Goal: Transaction & Acquisition: Purchase product/service

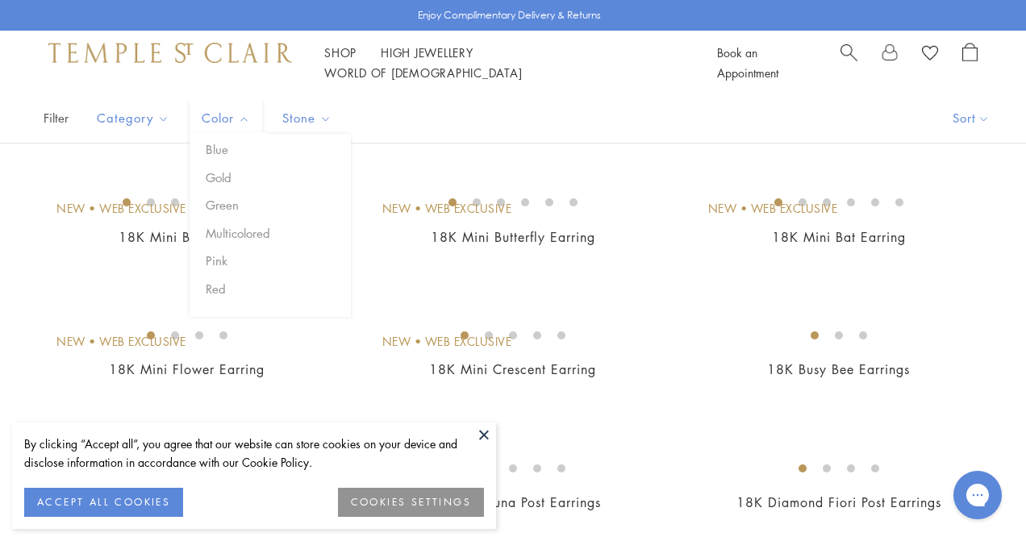
scroll to position [193, 0]
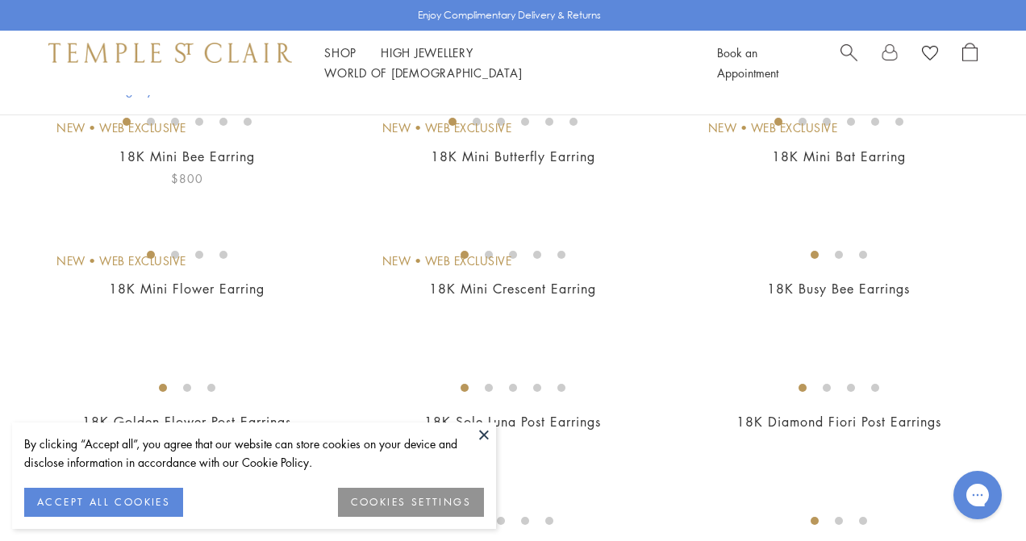
click at [0, 0] on img at bounding box center [0, 0] width 0 height 0
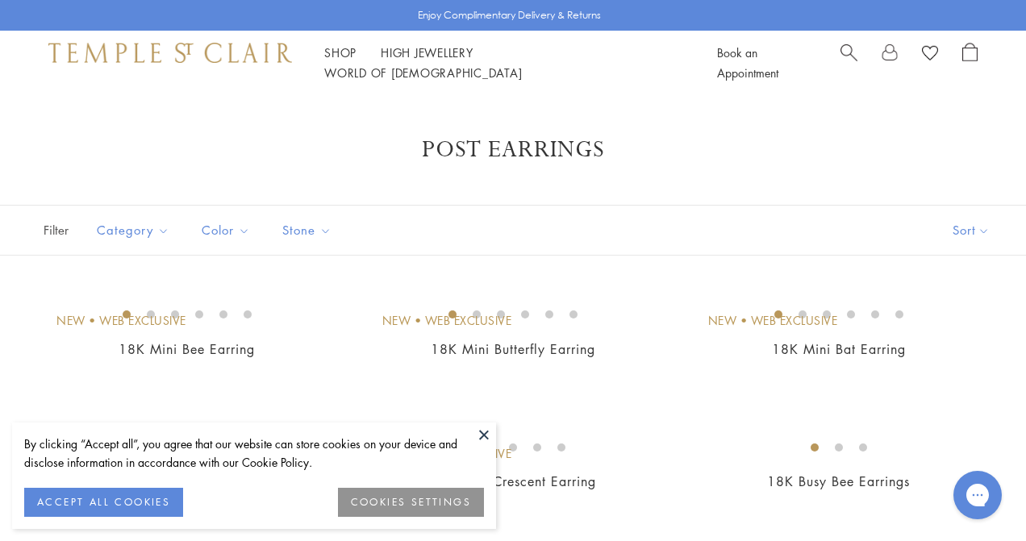
scroll to position [0, 0]
click at [81, 62] on img at bounding box center [170, 52] width 244 height 19
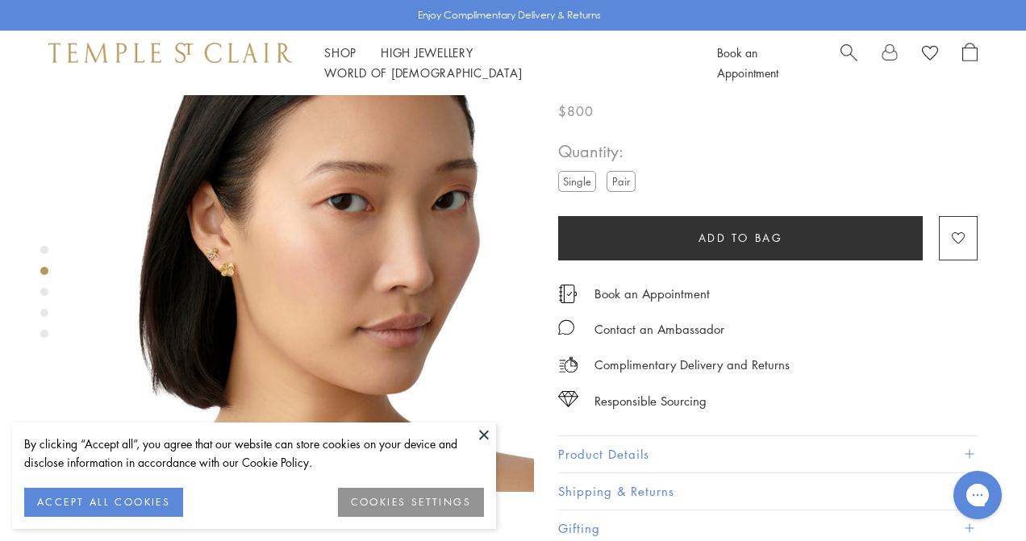
scroll to position [539, 0]
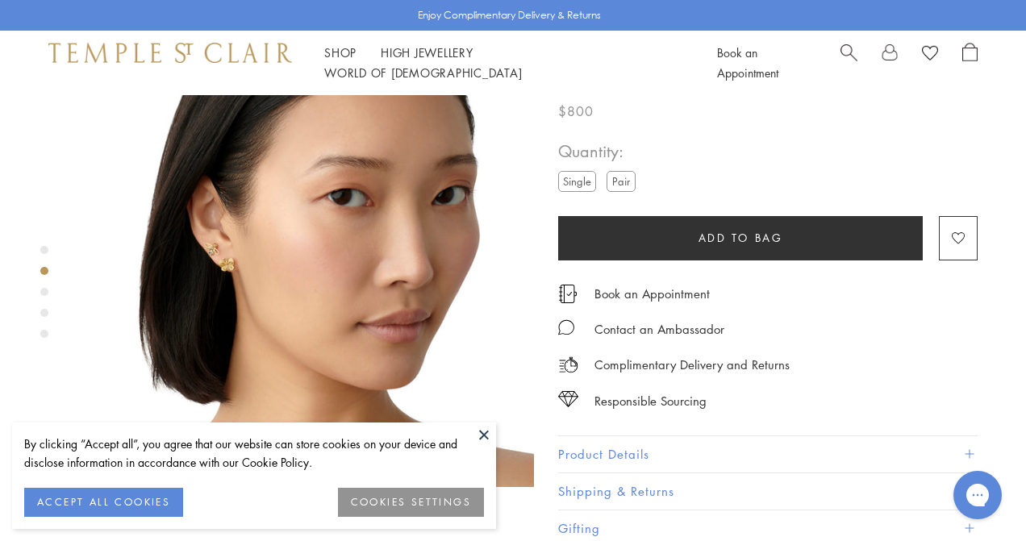
click at [44, 289] on div "Product gallery navigation" at bounding box center [44, 292] width 8 height 8
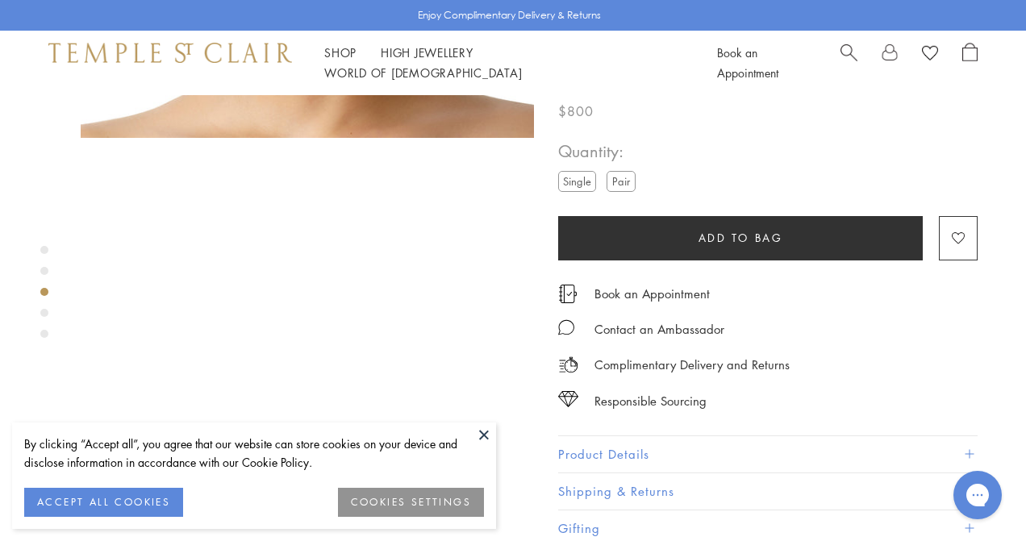
scroll to position [937, 0]
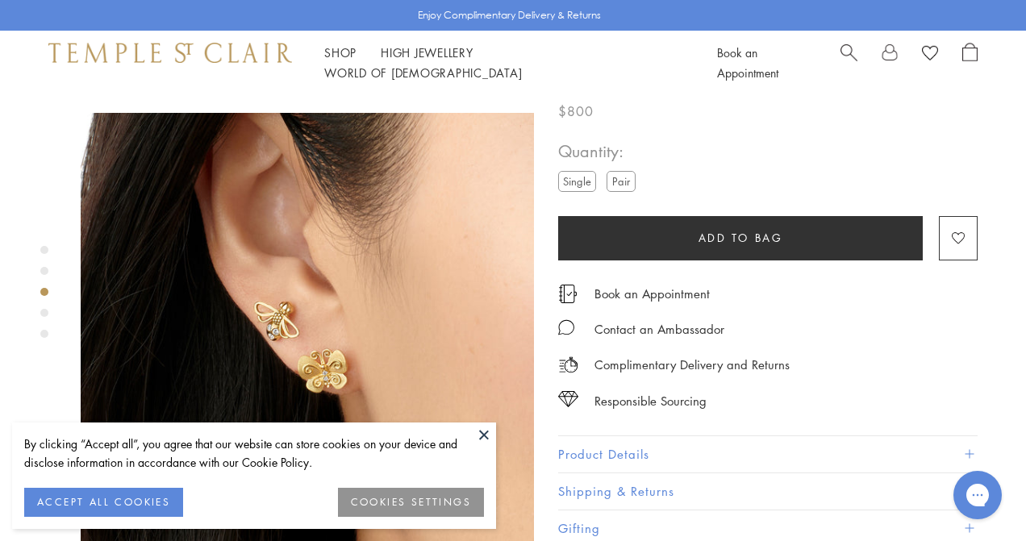
click at [43, 307] on div "Product gallery navigation" at bounding box center [44, 296] width 8 height 109
click at [44, 309] on div "Product gallery navigation" at bounding box center [44, 313] width 8 height 8
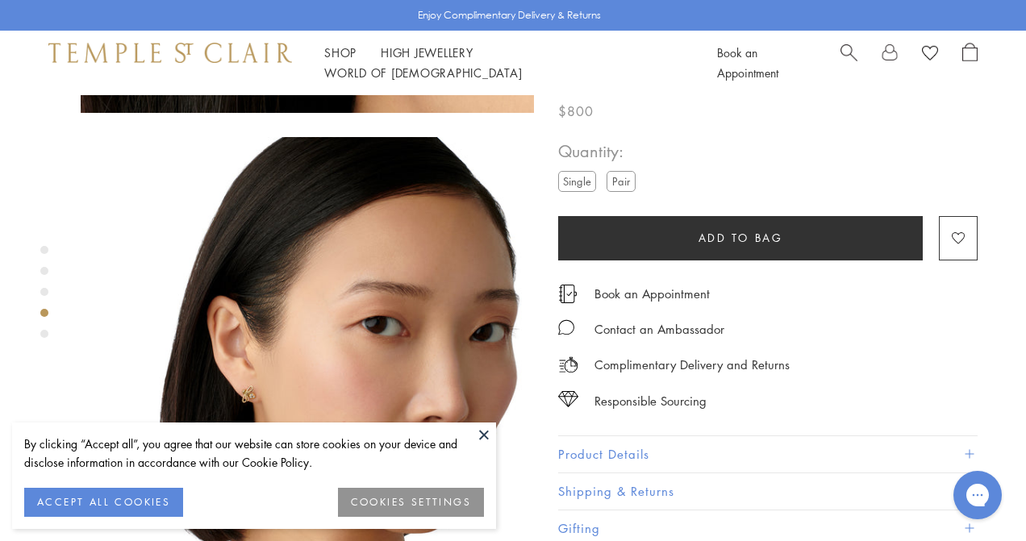
click at [43, 336] on div "Product gallery navigation" at bounding box center [44, 334] width 8 height 8
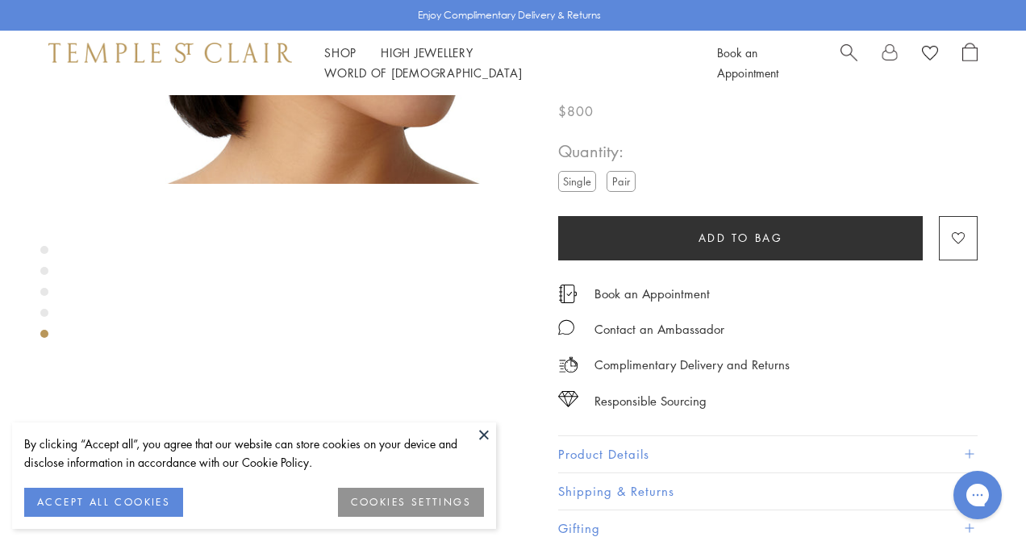
scroll to position [1844, 0]
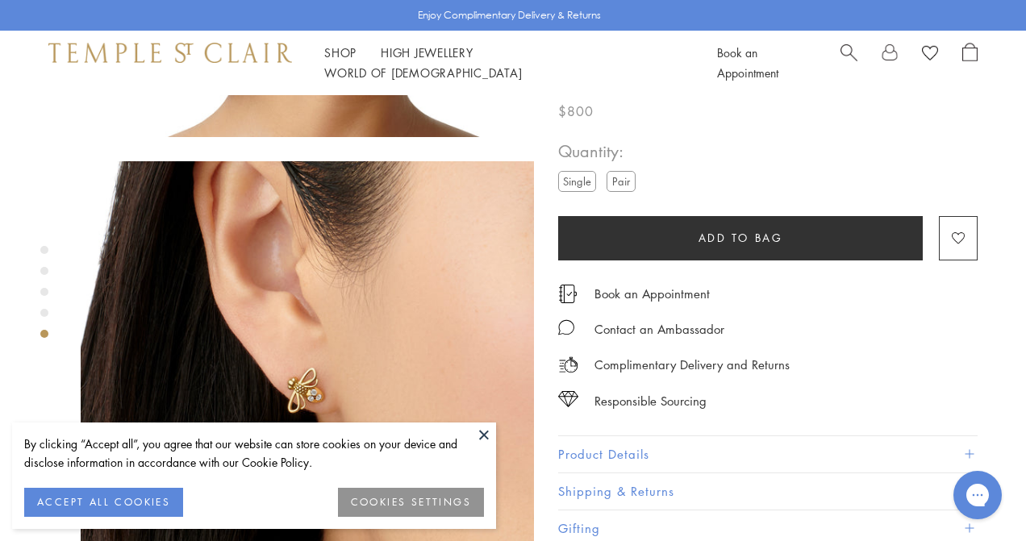
click at [46, 306] on div "Product gallery navigation" at bounding box center [44, 296] width 8 height 109
click at [41, 289] on div "Product gallery navigation" at bounding box center [44, 292] width 8 height 8
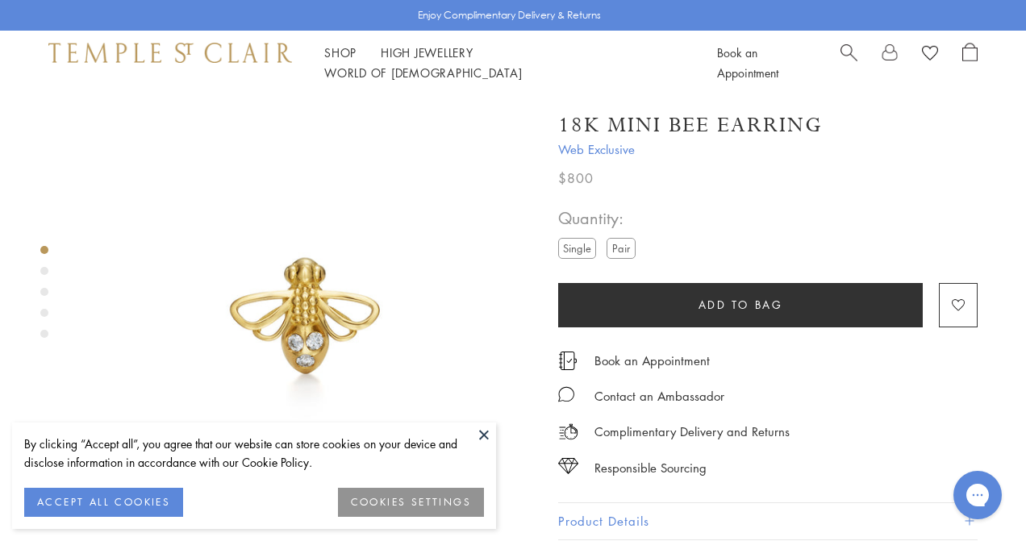
scroll to position [0, 0]
click at [630, 243] on label "Pair" at bounding box center [621, 248] width 29 height 20
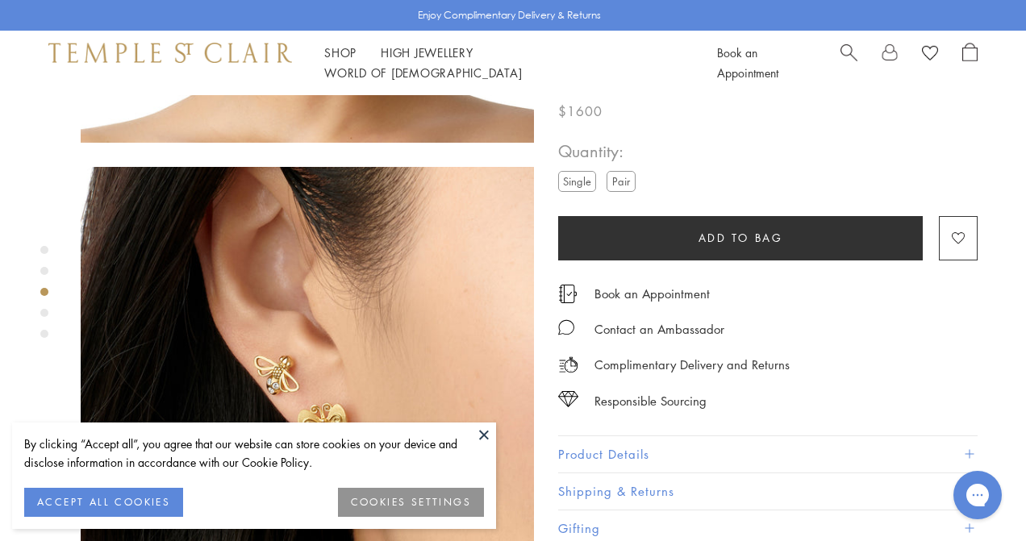
scroll to position [884, 0]
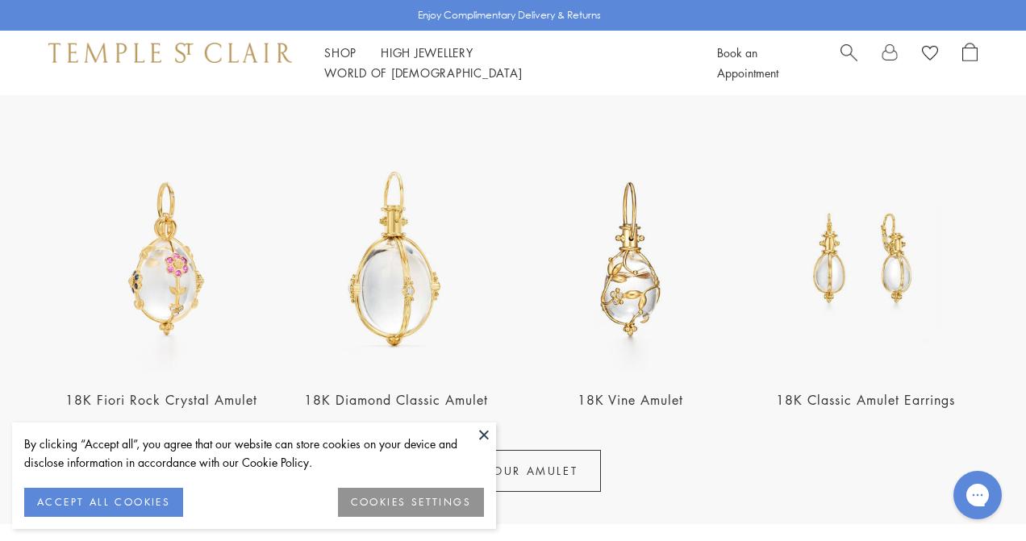
scroll to position [528, 0]
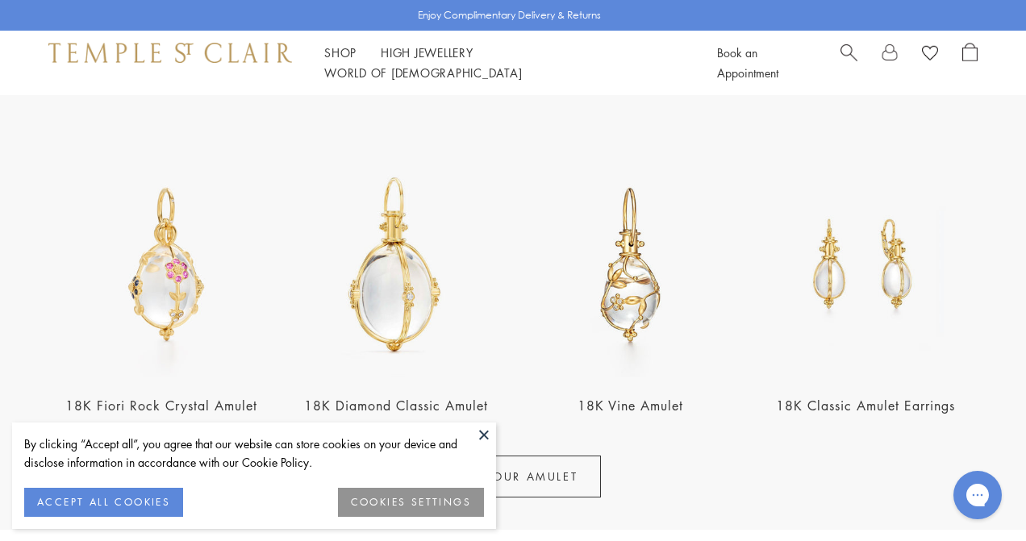
click at [632, 280] on img at bounding box center [630, 264] width 225 height 225
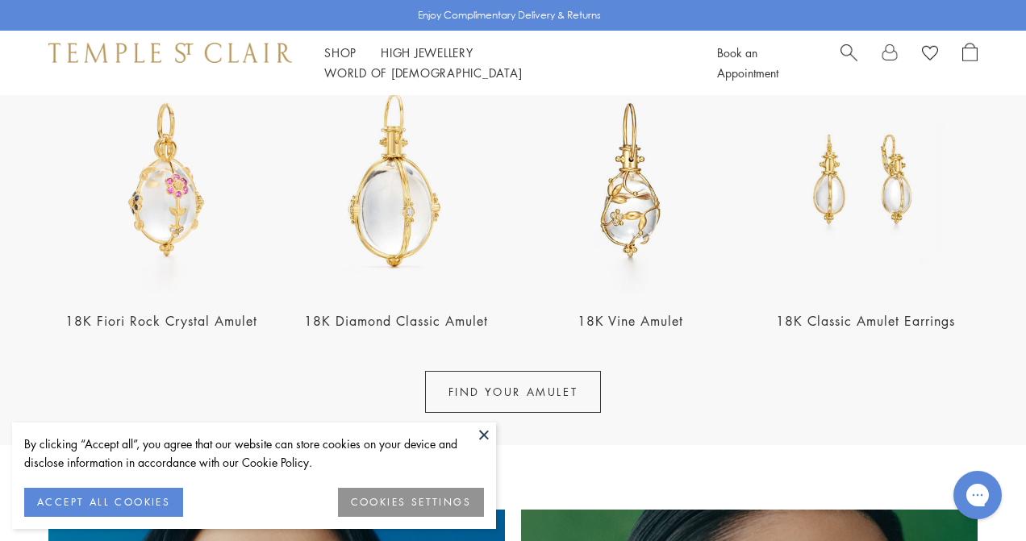
scroll to position [611, 0]
click at [455, 391] on link "FIND YOUR AMULET" at bounding box center [513, 393] width 177 height 42
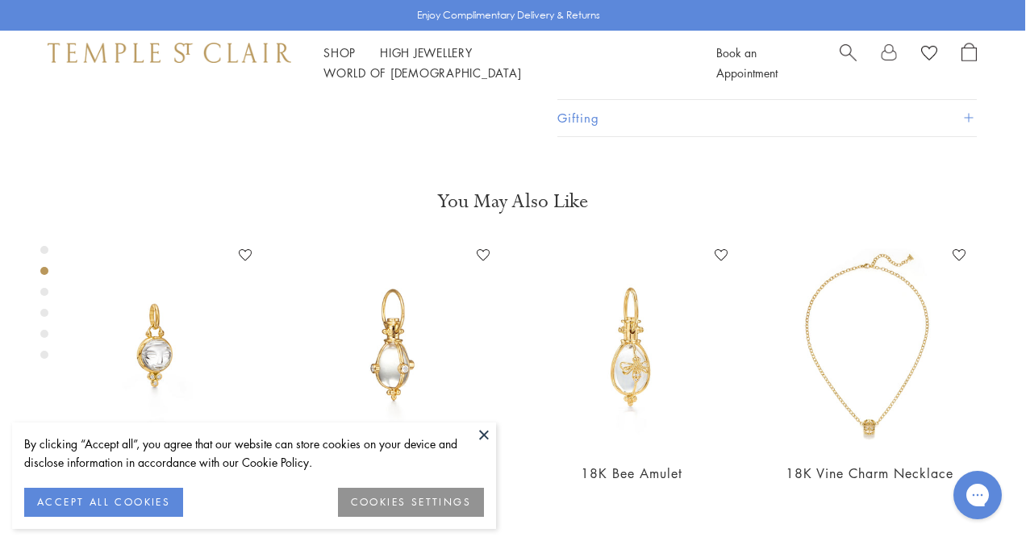
scroll to position [465, 1]
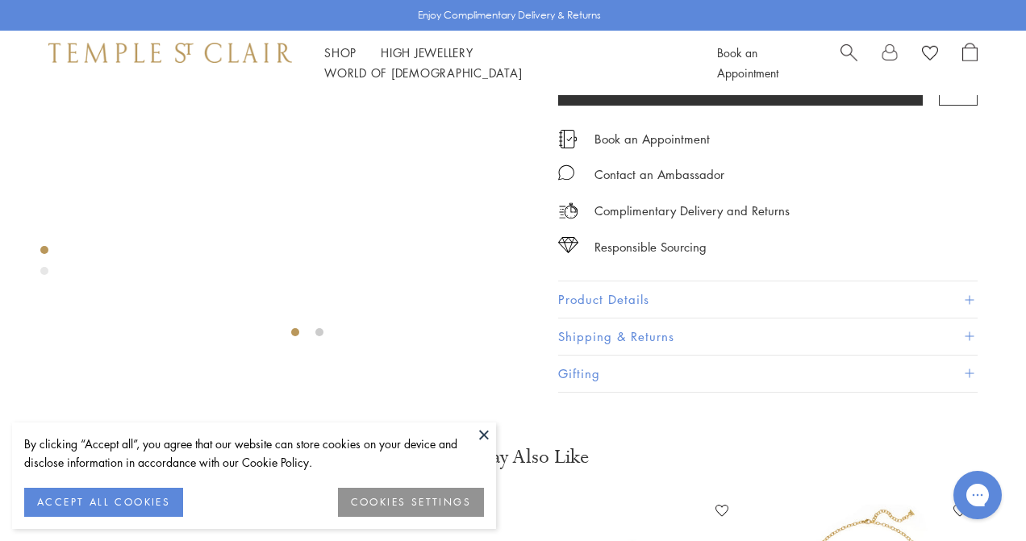
scroll to position [106, 0]
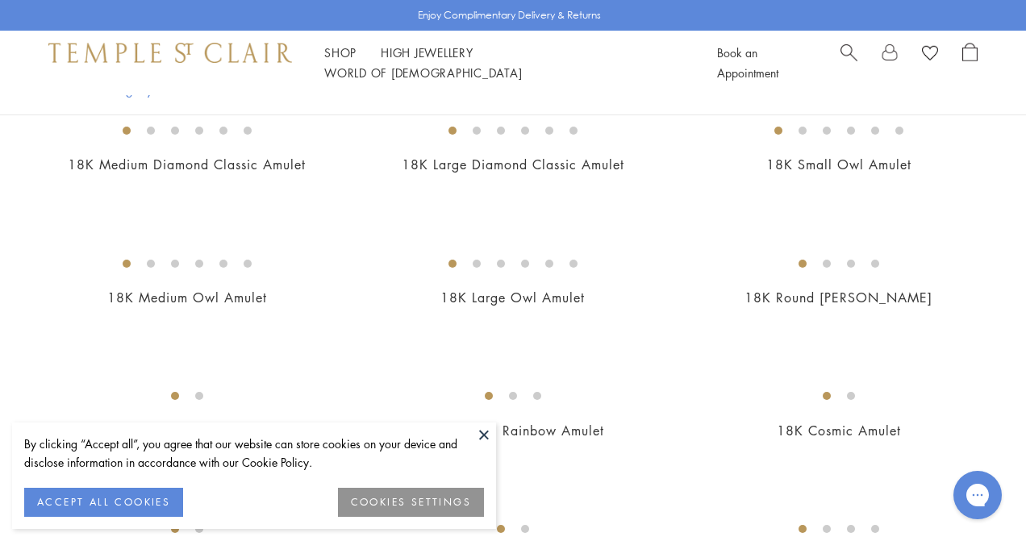
scroll to position [1020, 0]
click at [0, 0] on img at bounding box center [0, 0] width 0 height 0
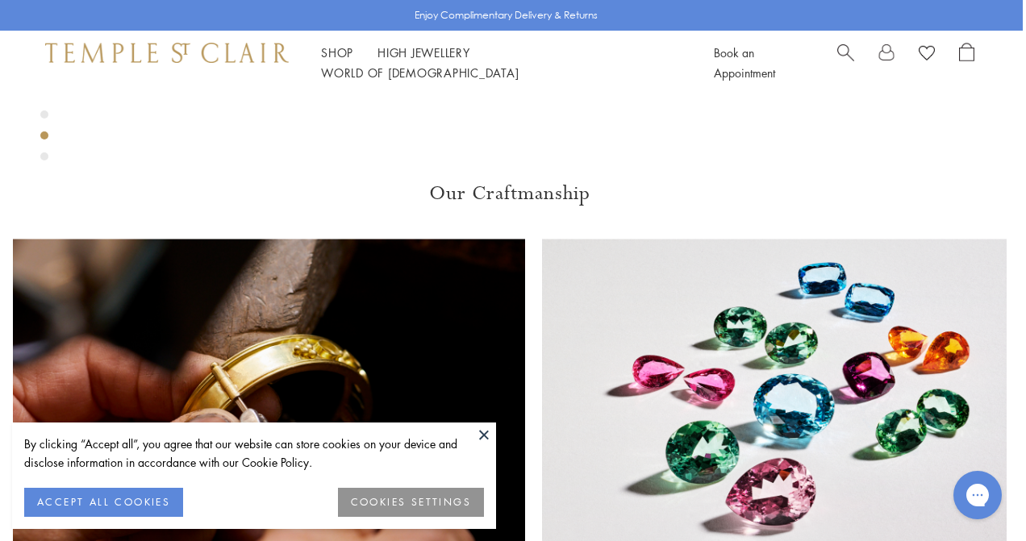
scroll to position [1048, 3]
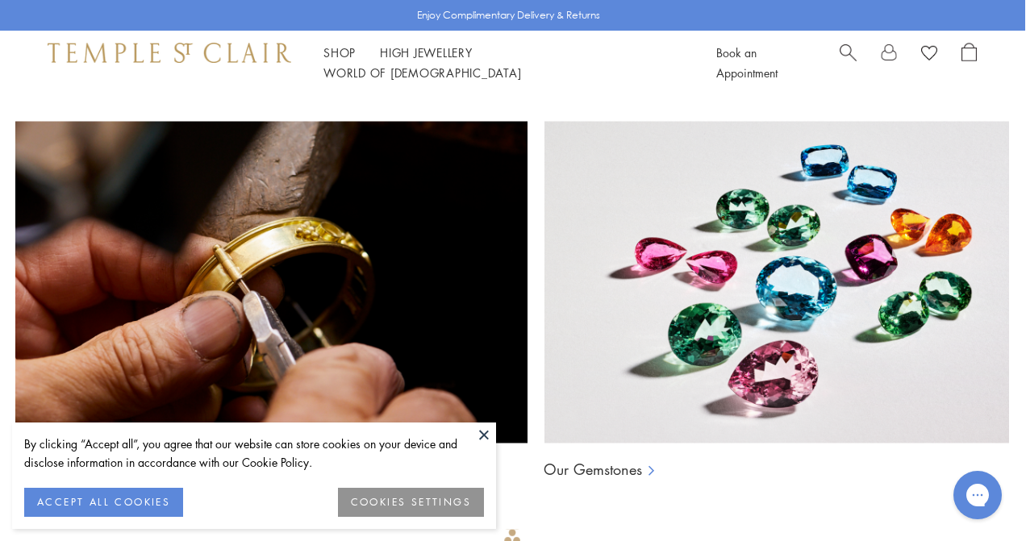
scroll to position [986, 2]
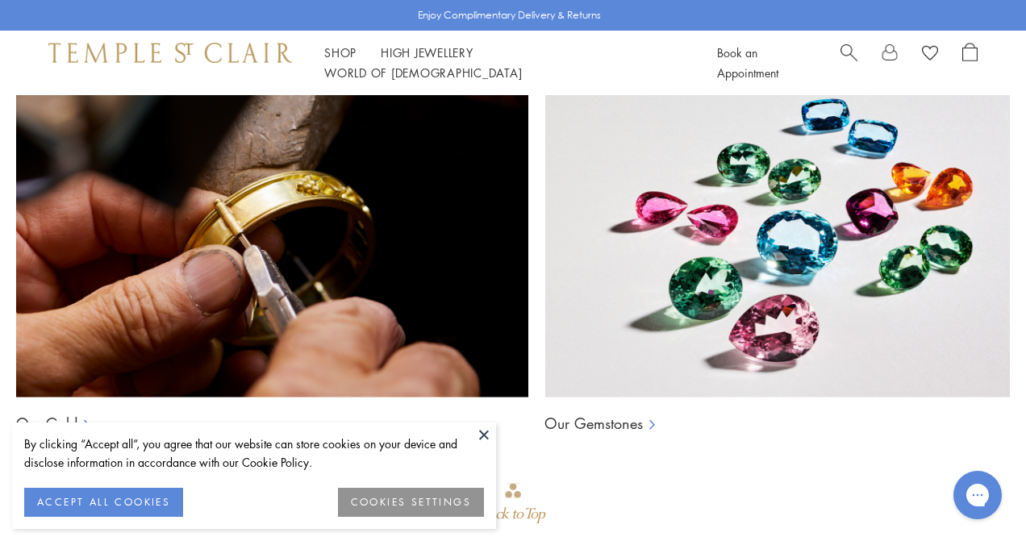
scroll to position [1009, 0]
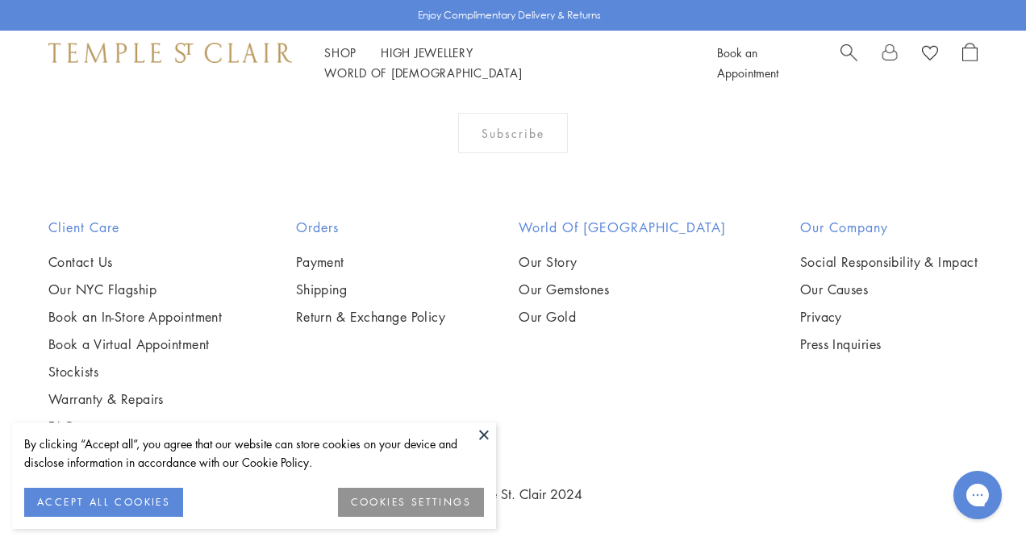
scroll to position [2042, 0]
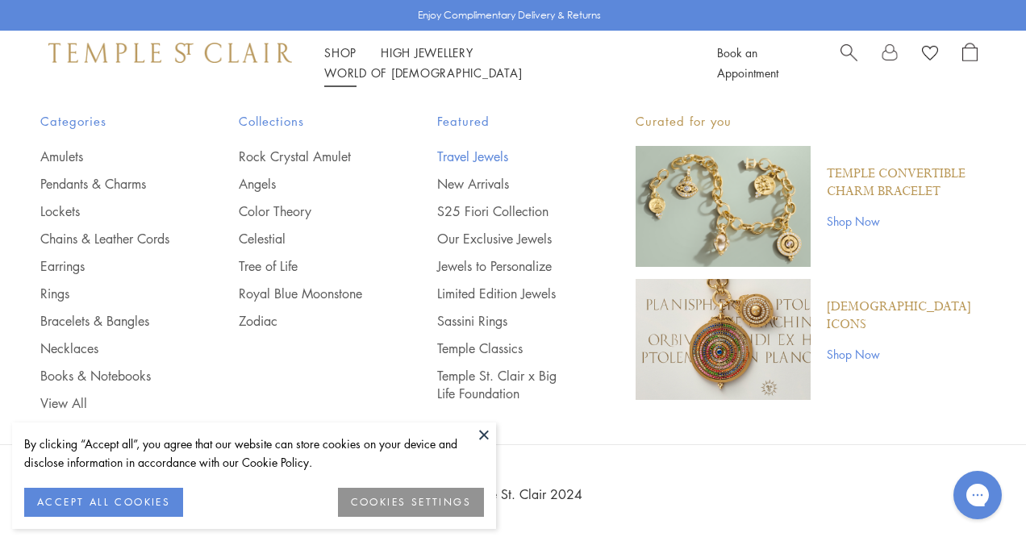
click at [458, 148] on link "Travel Jewels" at bounding box center [504, 157] width 134 height 18
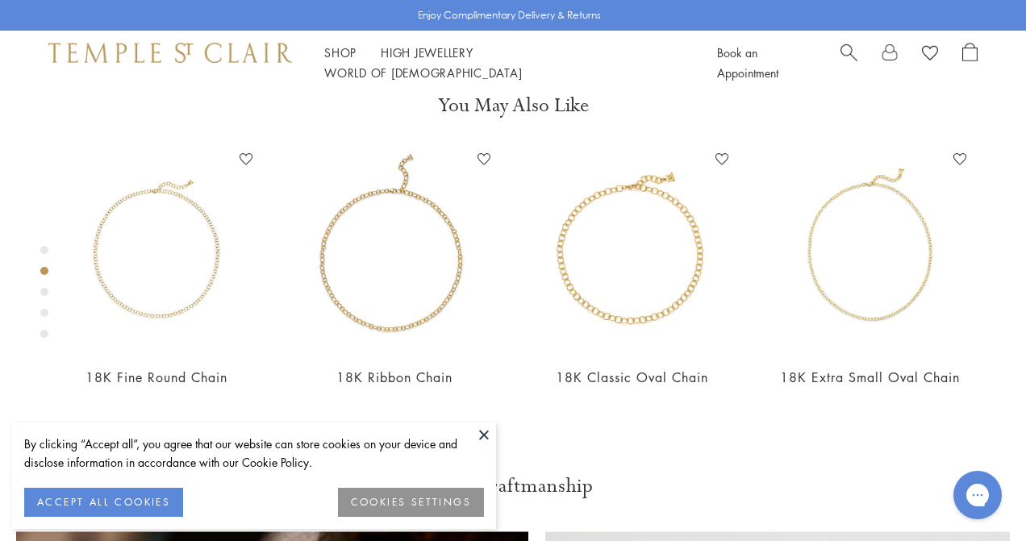
scroll to position [556, 0]
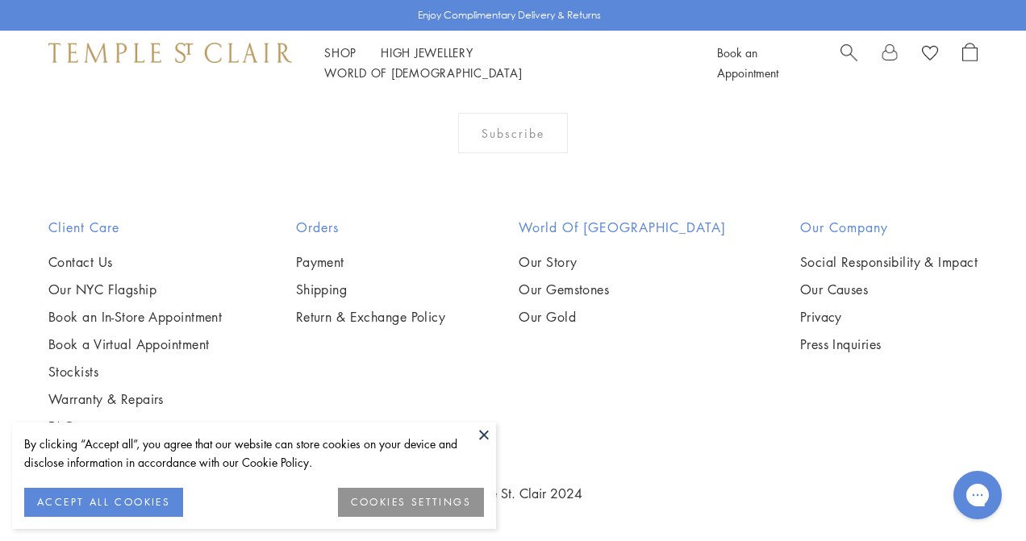
scroll to position [4691, 0]
click at [0, 0] on img at bounding box center [0, 0] width 0 height 0
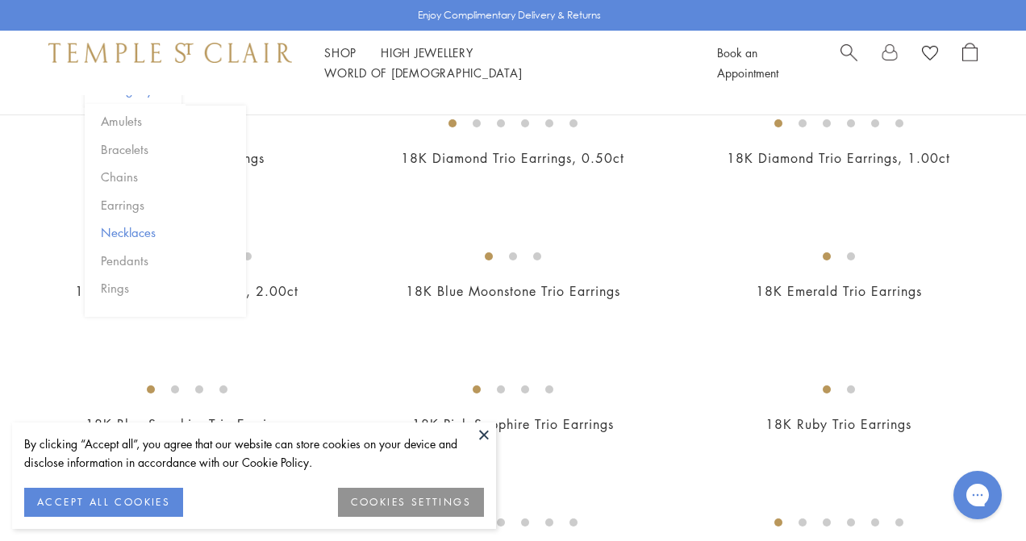
scroll to position [1896, 0]
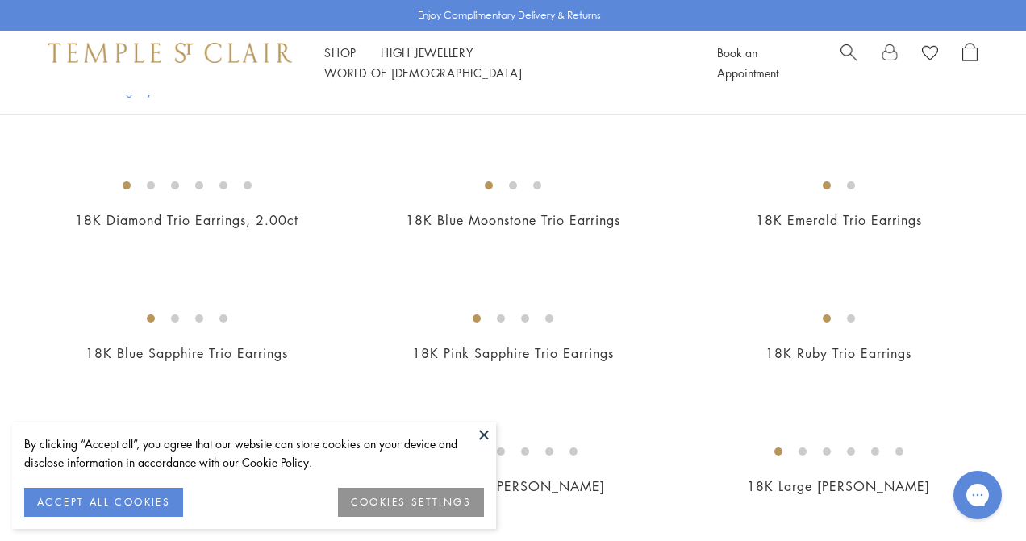
click at [0, 0] on img at bounding box center [0, 0] width 0 height 0
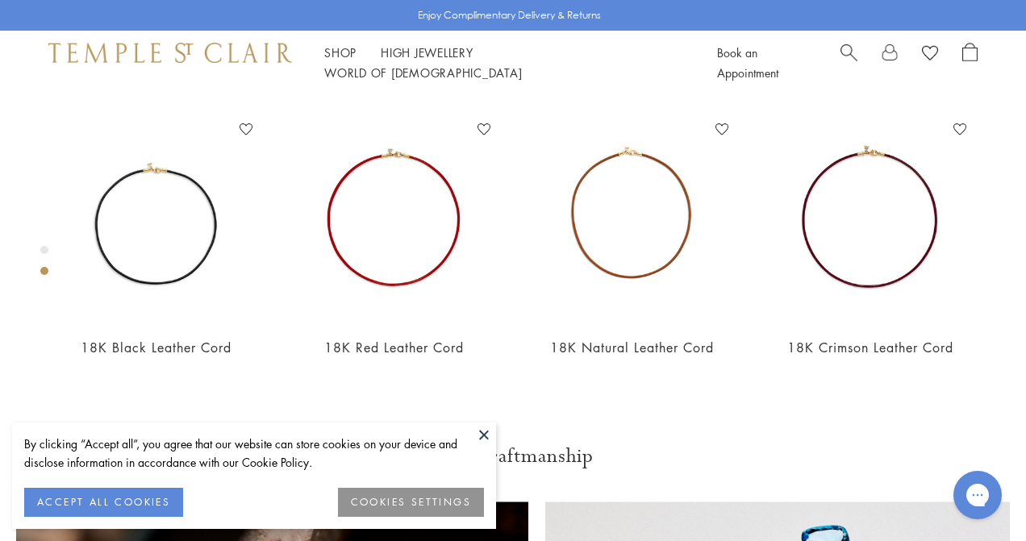
scroll to position [582, 0]
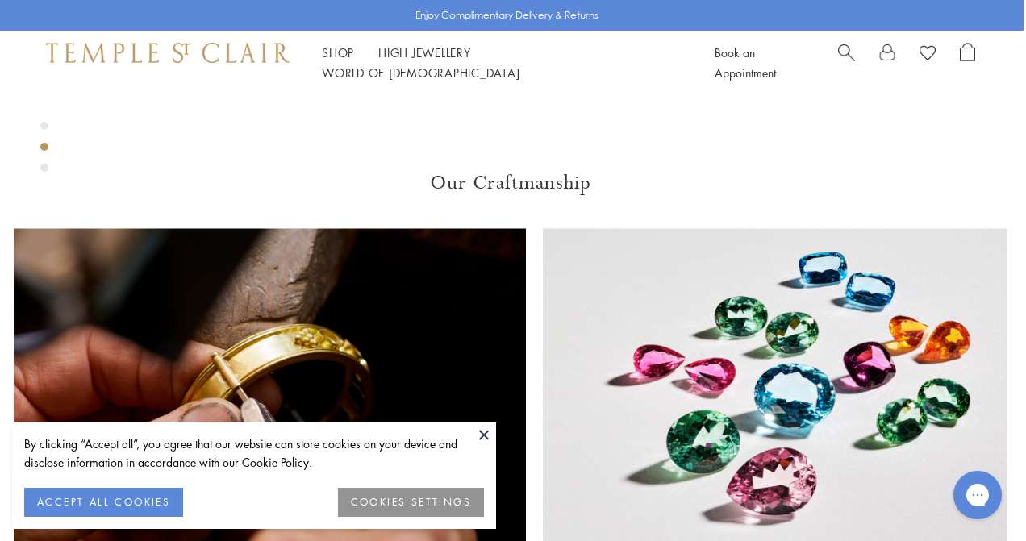
scroll to position [1028, 2]
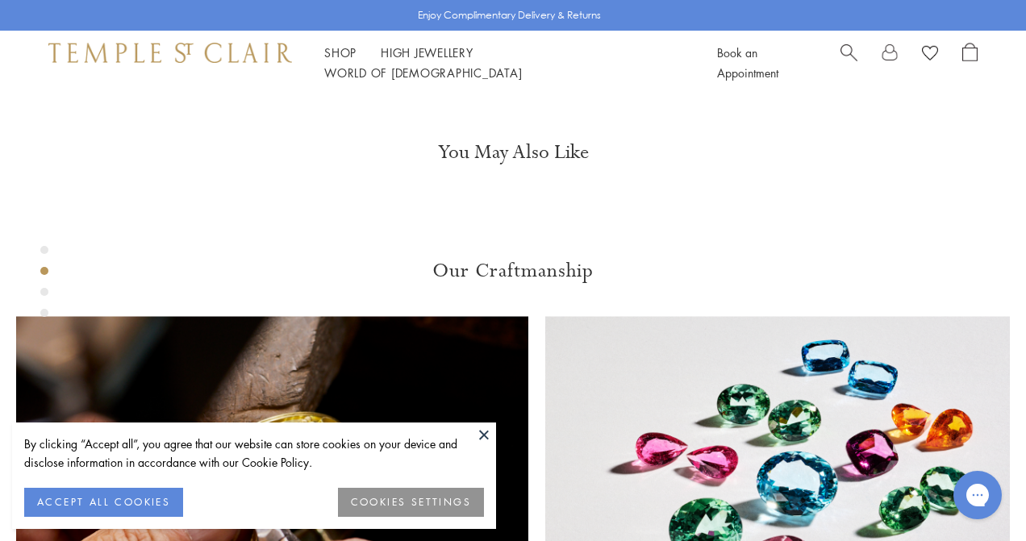
scroll to position [601, 0]
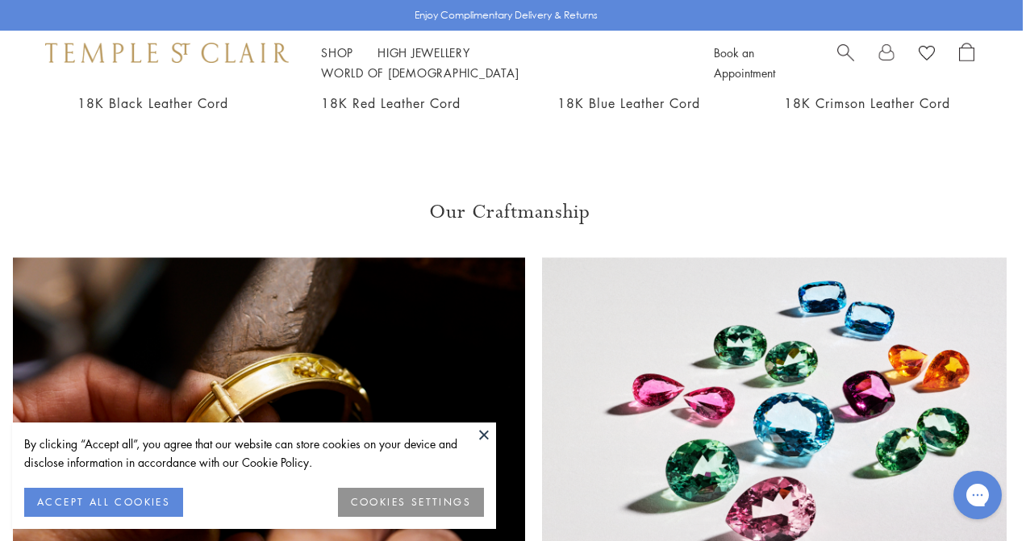
scroll to position [502, 3]
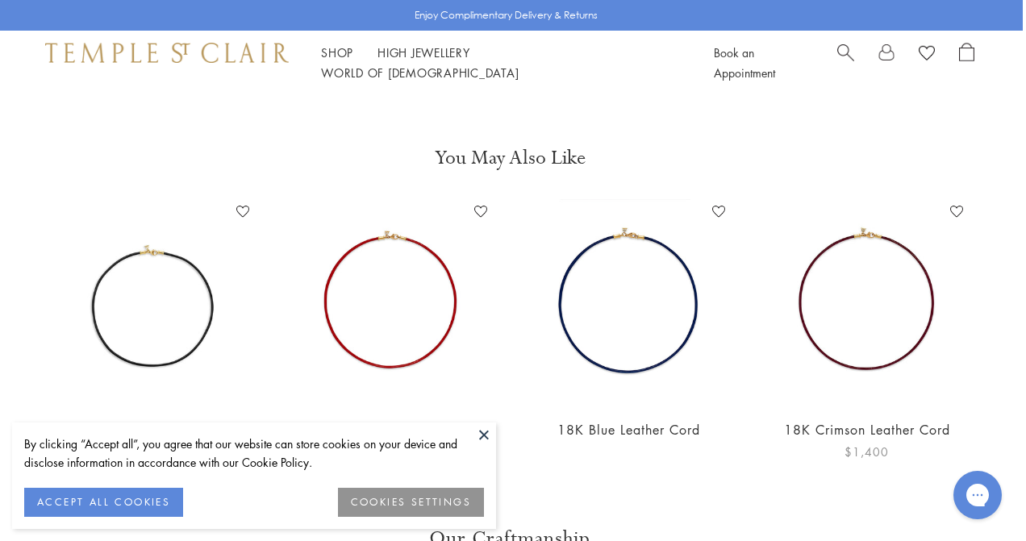
click at [851, 292] on img at bounding box center [867, 302] width 206 height 206
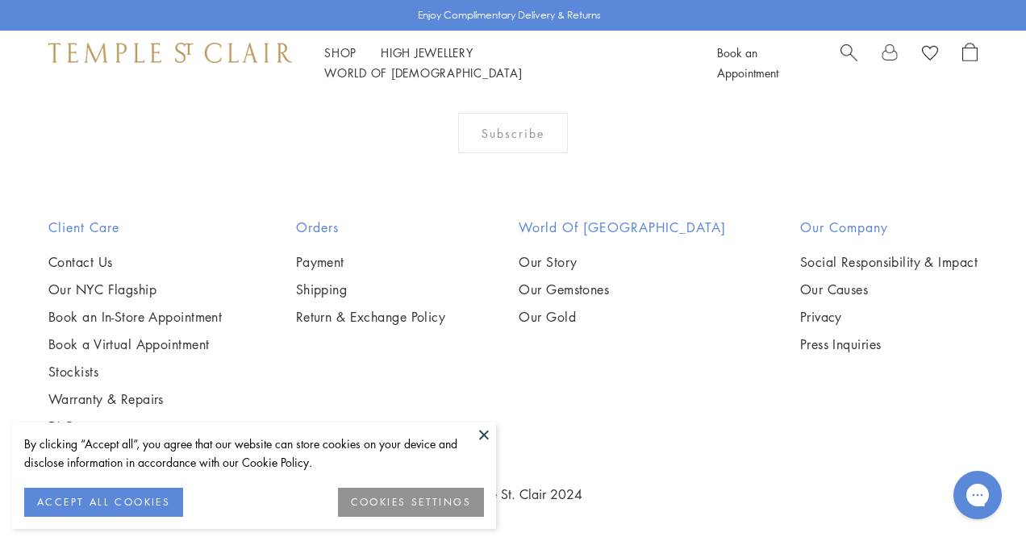
scroll to position [2042, 0]
